Goal: Information Seeking & Learning: Learn about a topic

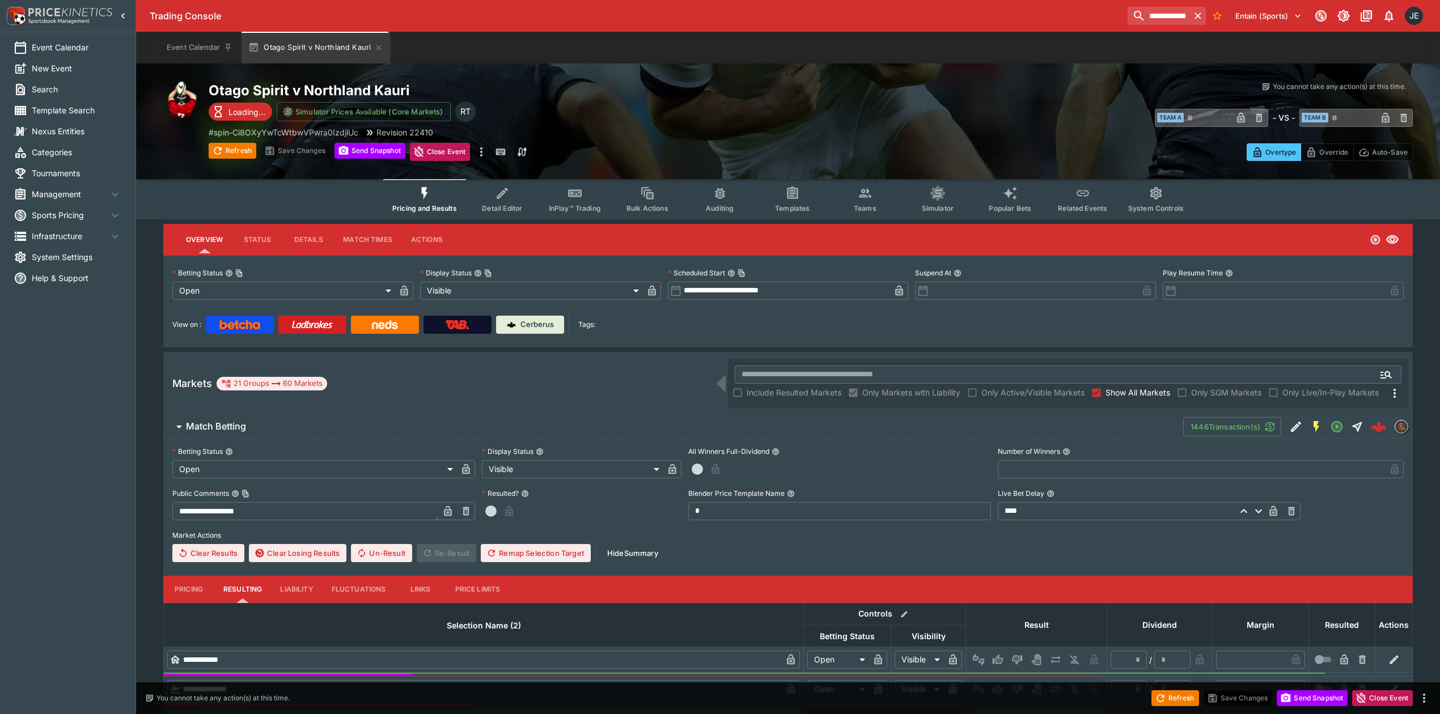
click at [584, 200] on button "InPlay™ Trading" at bounding box center [575, 199] width 73 height 40
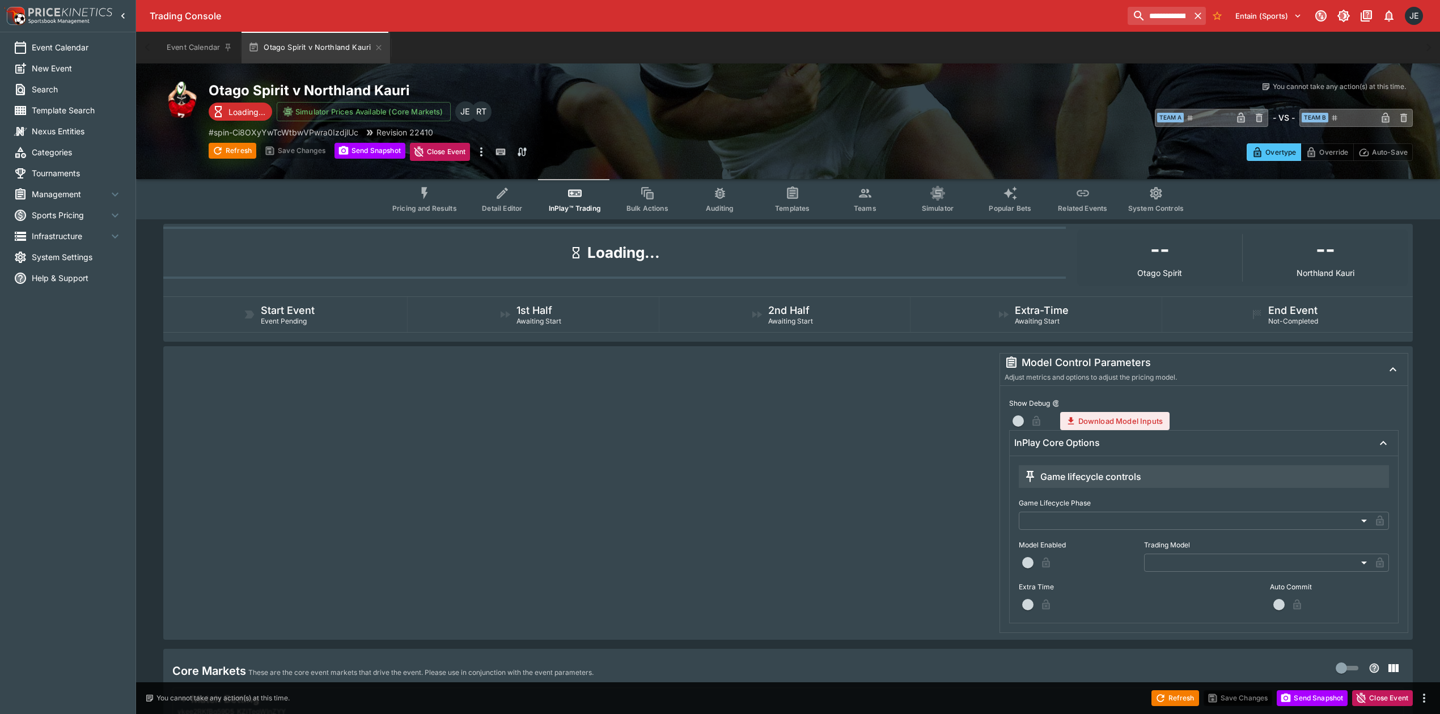
click at [437, 201] on button "Pricing and Results" at bounding box center [424, 199] width 83 height 40
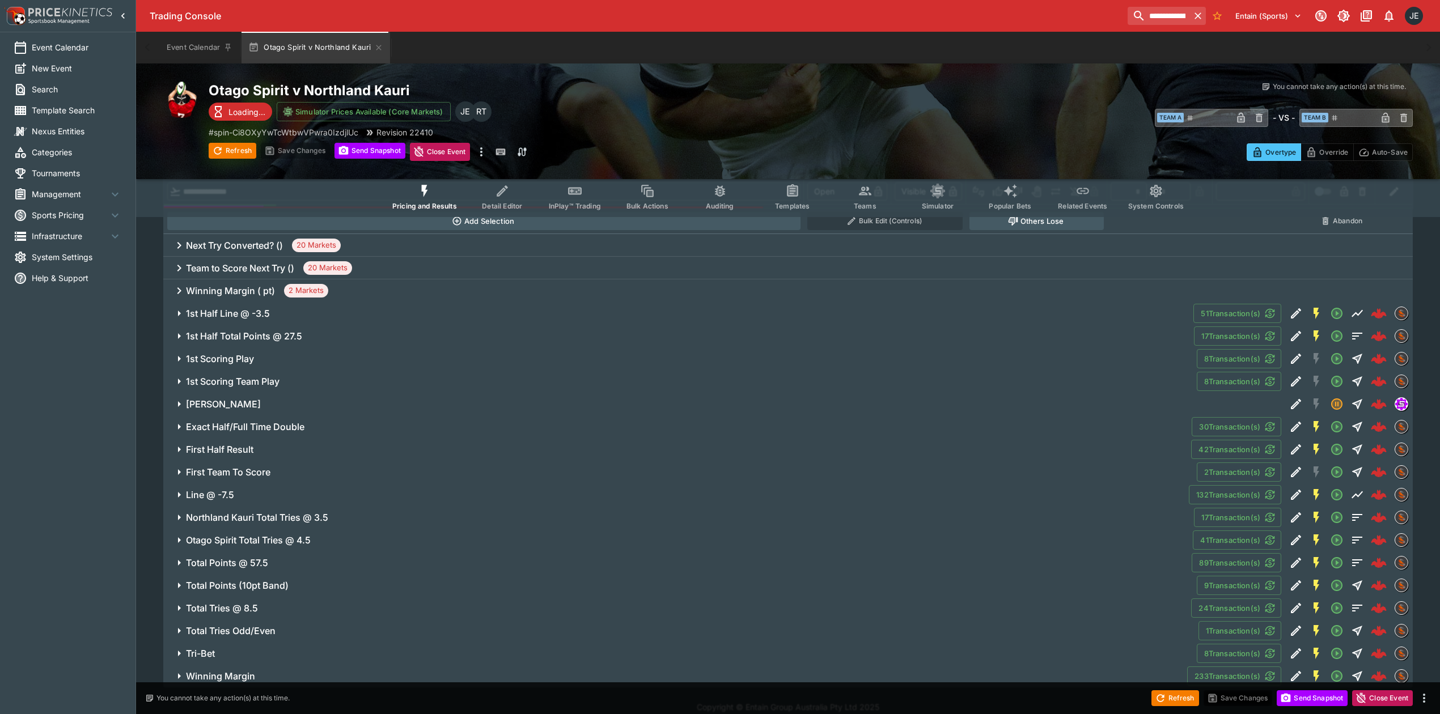
scroll to position [510, 0]
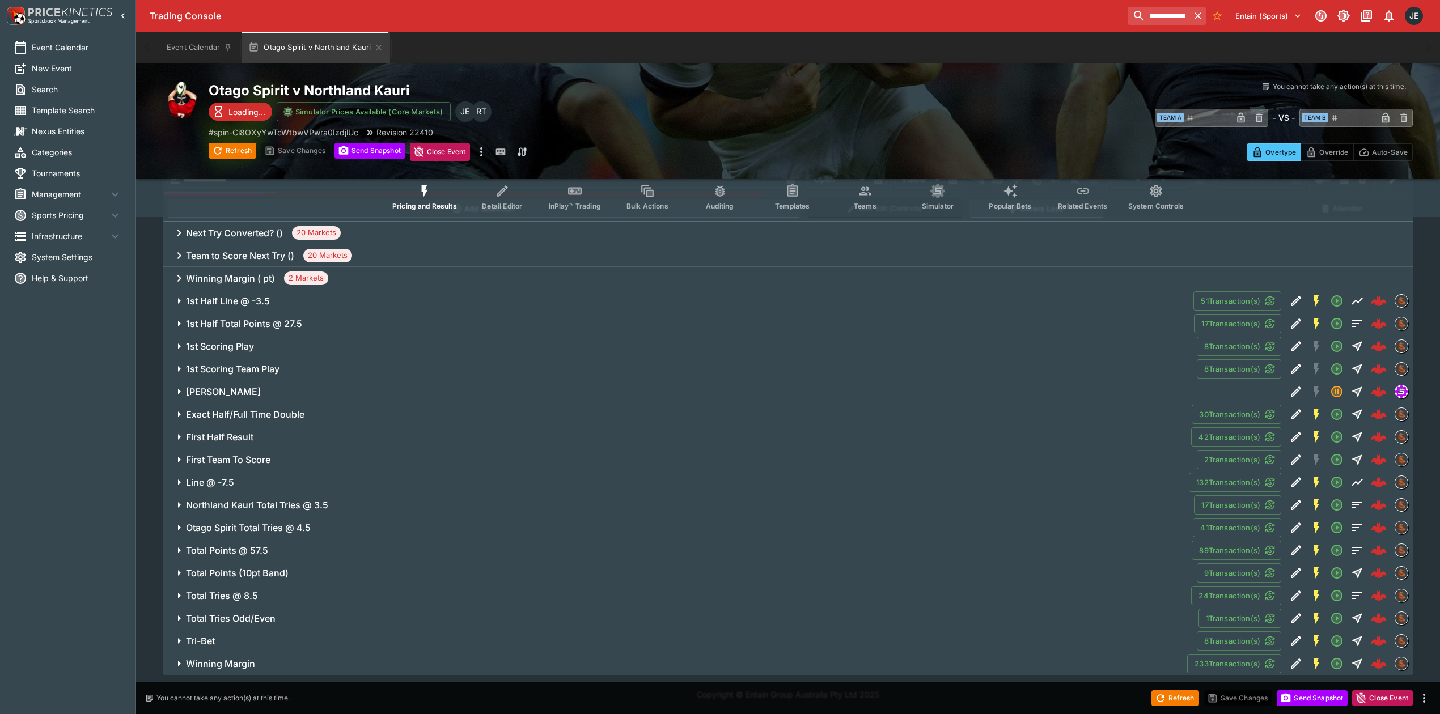
click at [248, 370] on h6 "1st Scoring Team Play" at bounding box center [233, 369] width 94 height 12
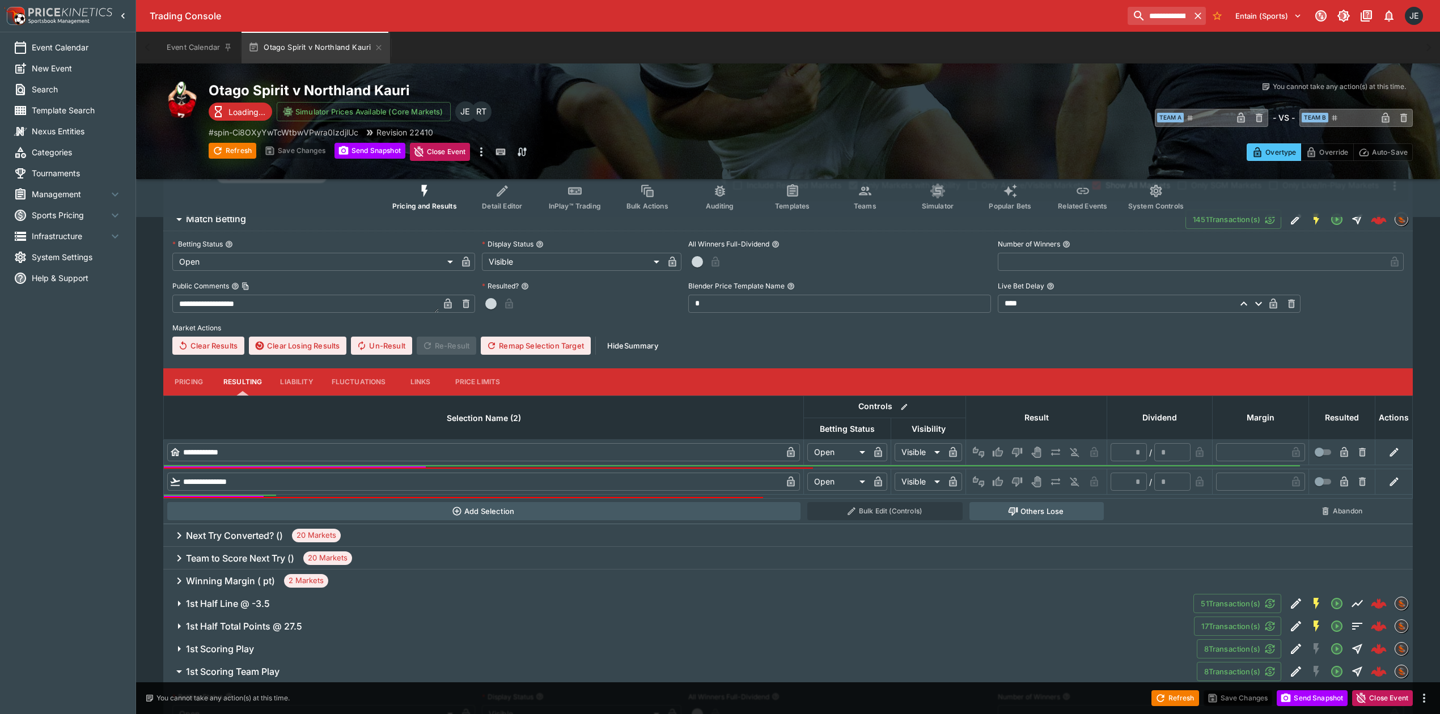
scroll to position [0, 0]
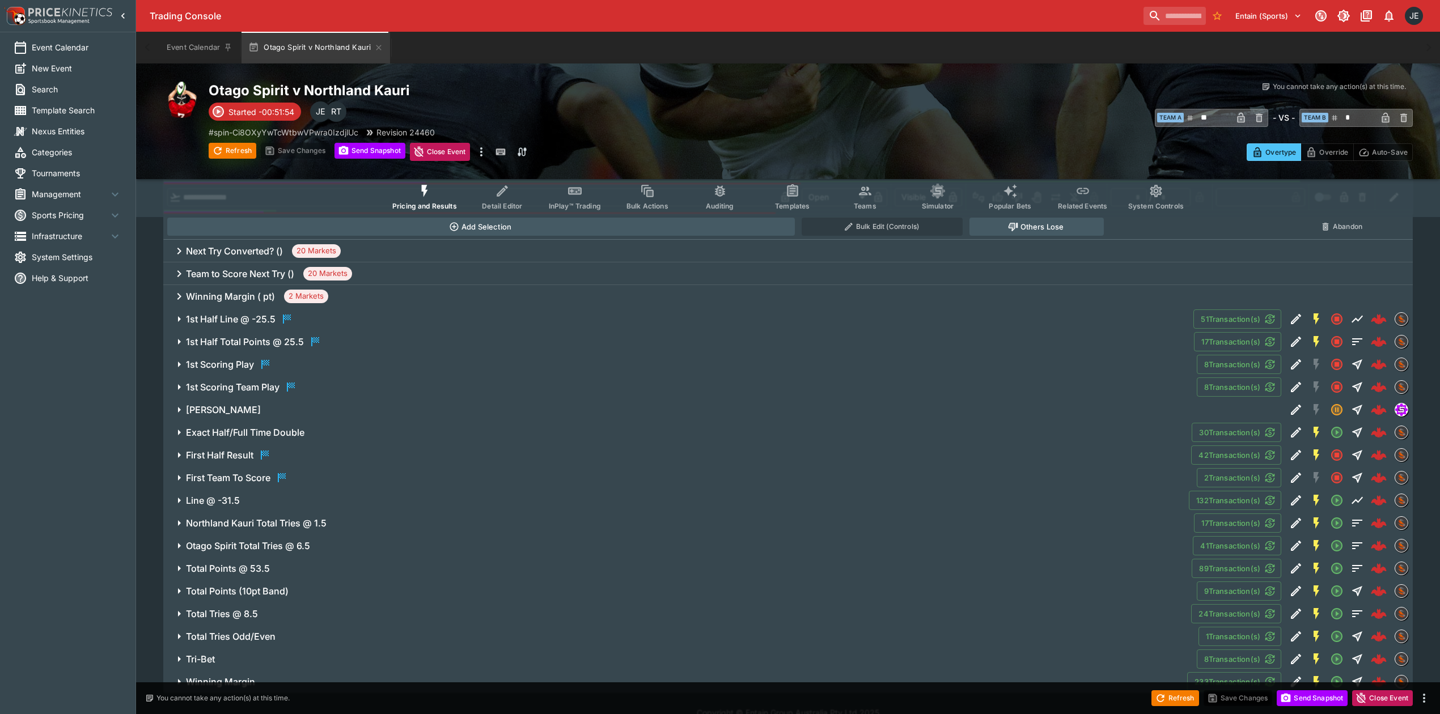
scroll to position [510, 0]
